Goal: Task Accomplishment & Management: Manage account settings

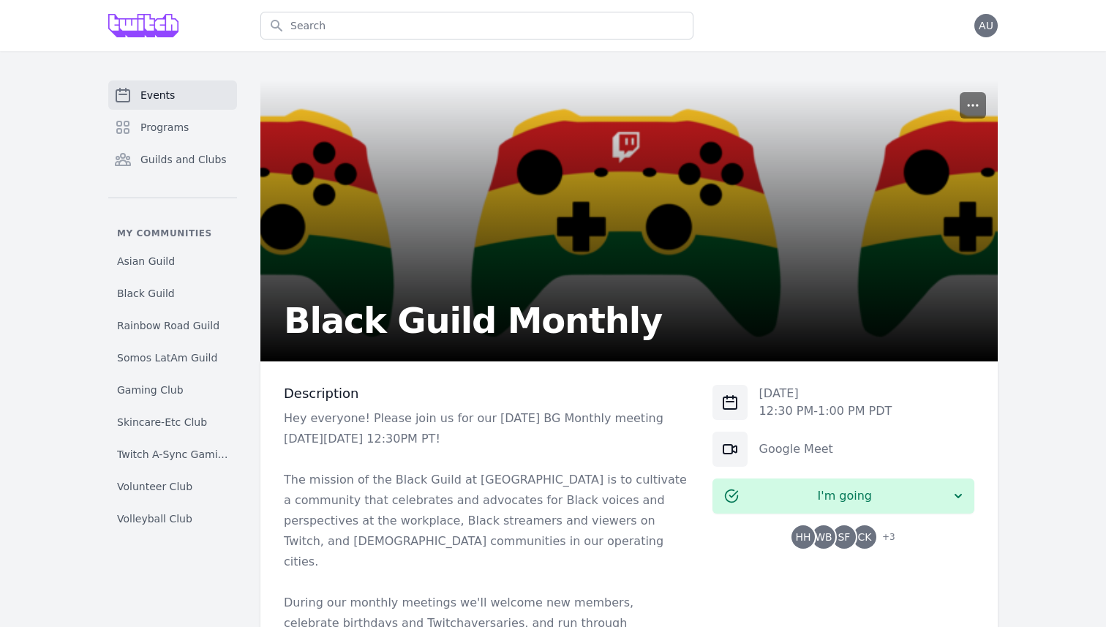
click at [975, 98] on icon "button" at bounding box center [972, 105] width 15 height 15
click at [914, 126] on div "Manage" at bounding box center [904, 140] width 164 height 32
click at [914, 132] on button "Manage" at bounding box center [904, 140] width 158 height 26
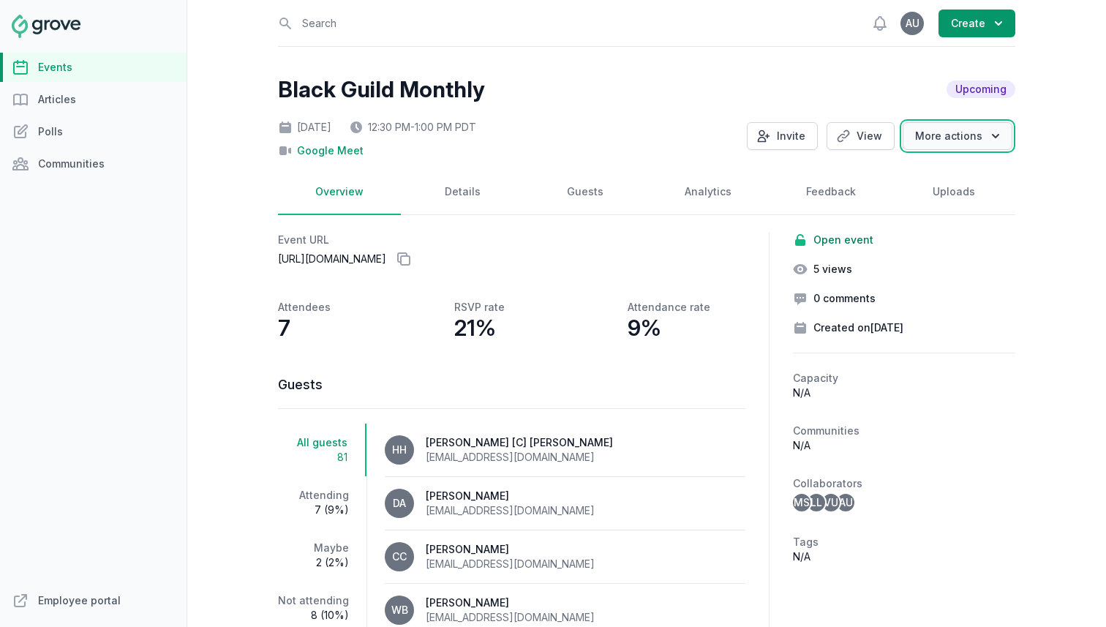
click at [914, 122] on button "More actions" at bounding box center [957, 136] width 110 height 28
click at [634, 154] on div "Google Meet" at bounding box center [506, 147] width 457 height 20
click at [468, 185] on link "Details" at bounding box center [462, 192] width 123 height 45
select select "virtual"
select select "12:30 PM"
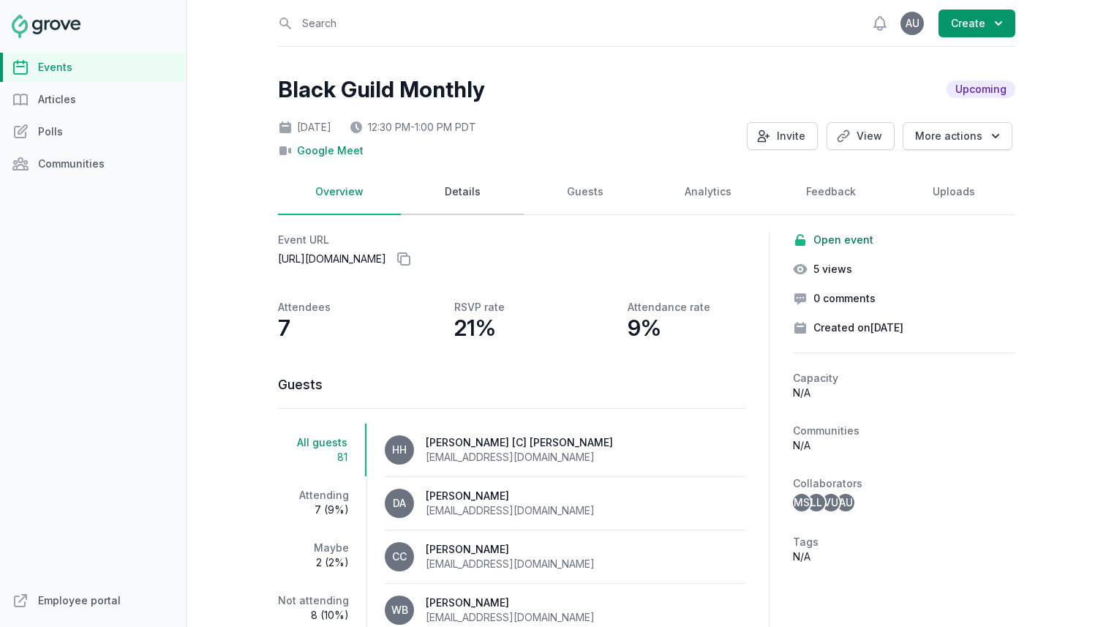
select select "1:00 PM"
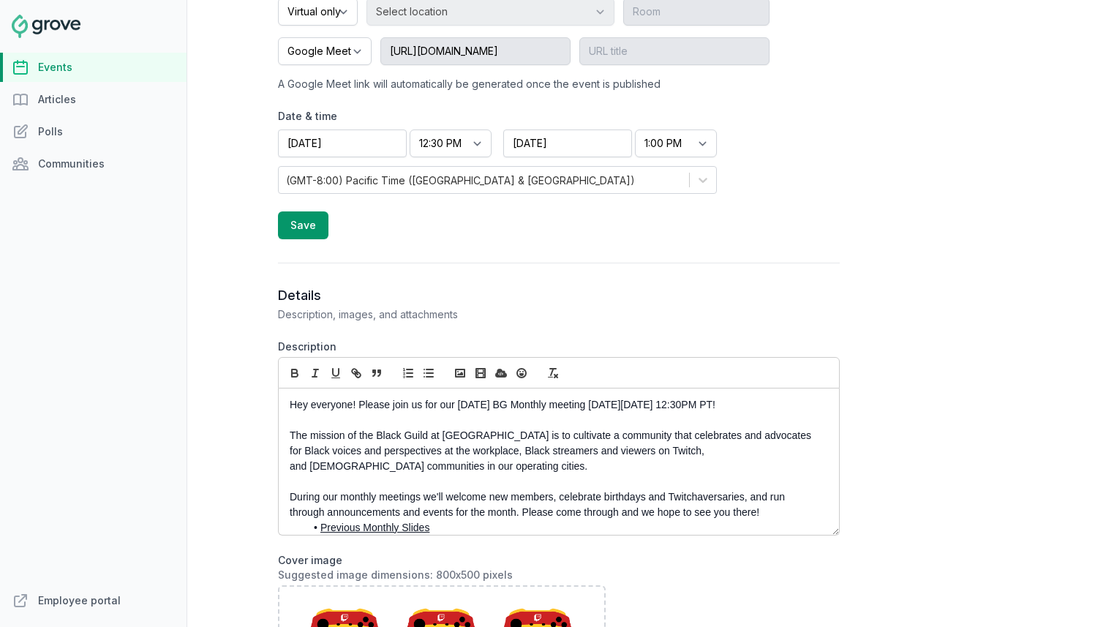
scroll to position [337, 0]
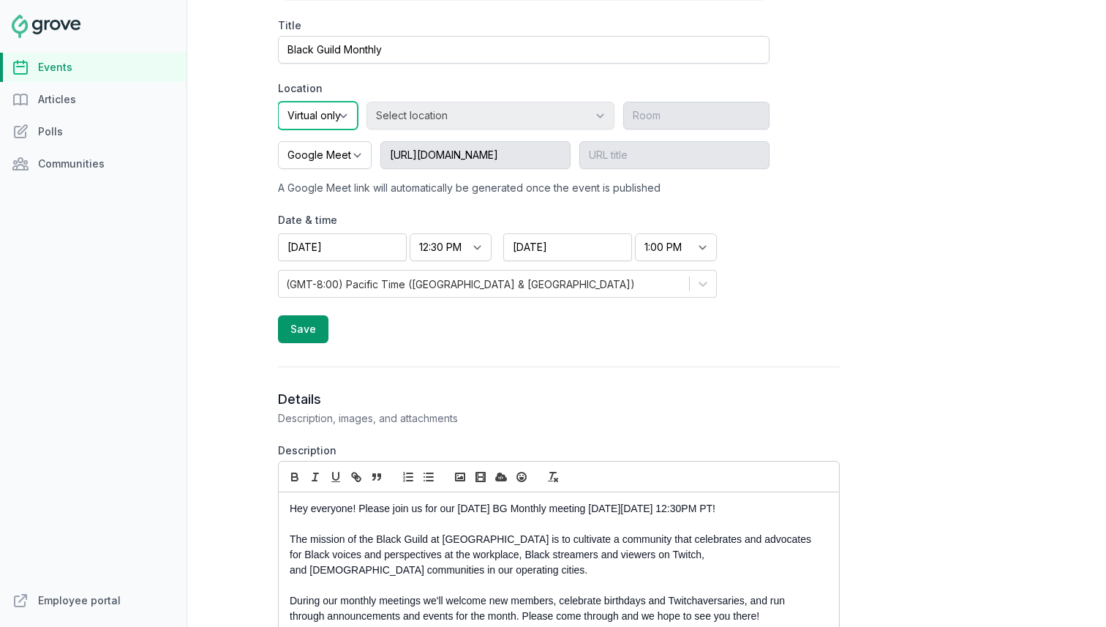
click at [339, 110] on select "Onsite Offsite Virtual only" at bounding box center [318, 116] width 80 height 28
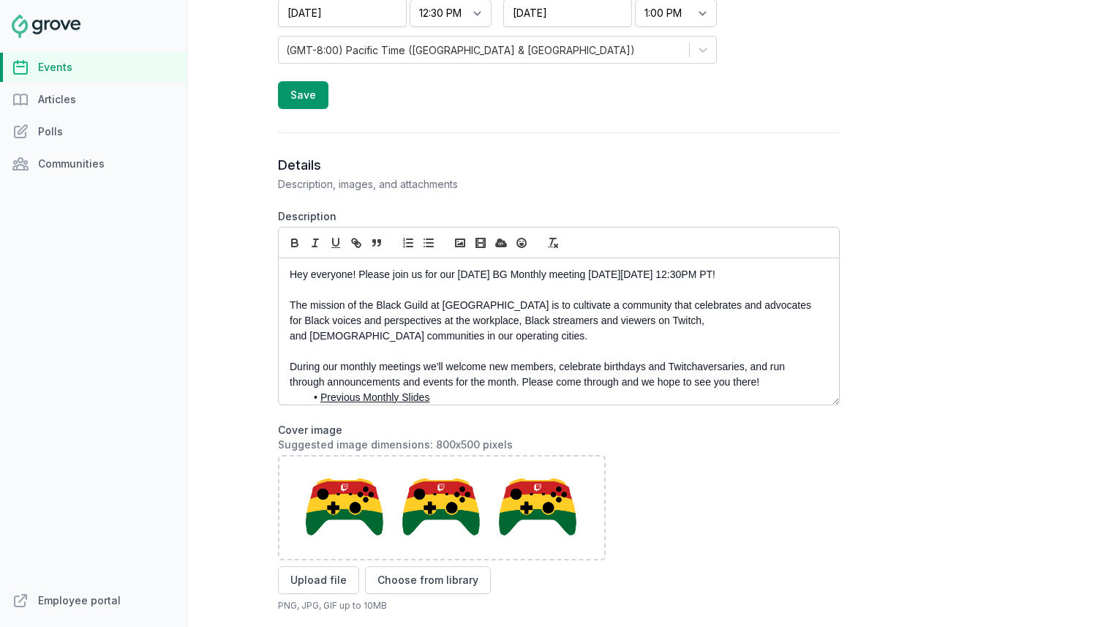
scroll to position [553, 0]
